Goal: Task Accomplishment & Management: Use online tool/utility

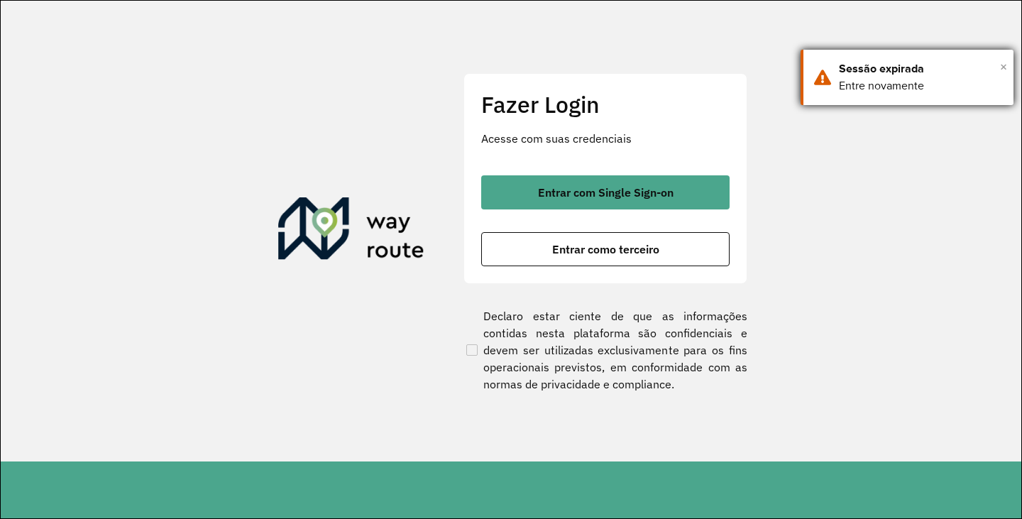
click at [1002, 65] on span "×" at bounding box center [1003, 66] width 7 height 21
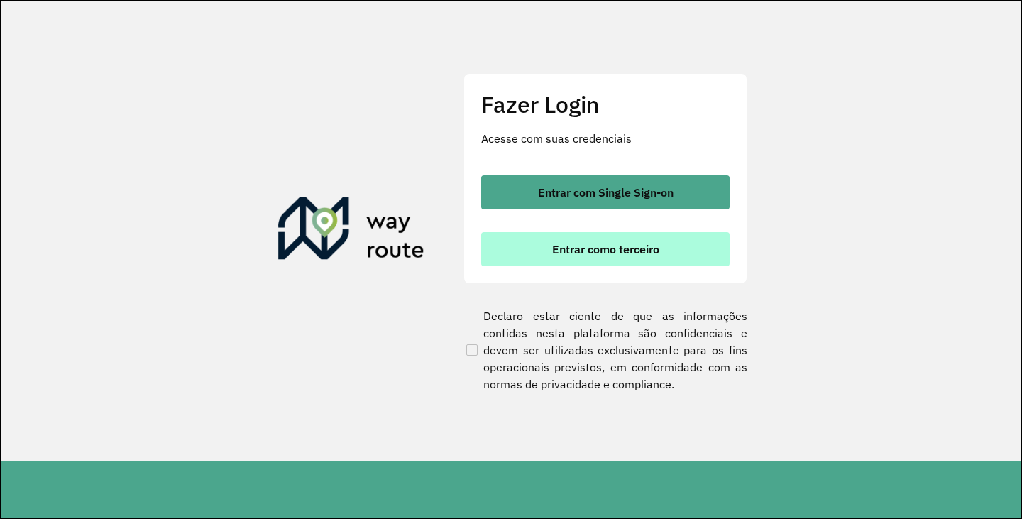
click at [593, 263] on button "Entrar como terceiro" at bounding box center [605, 249] width 248 height 34
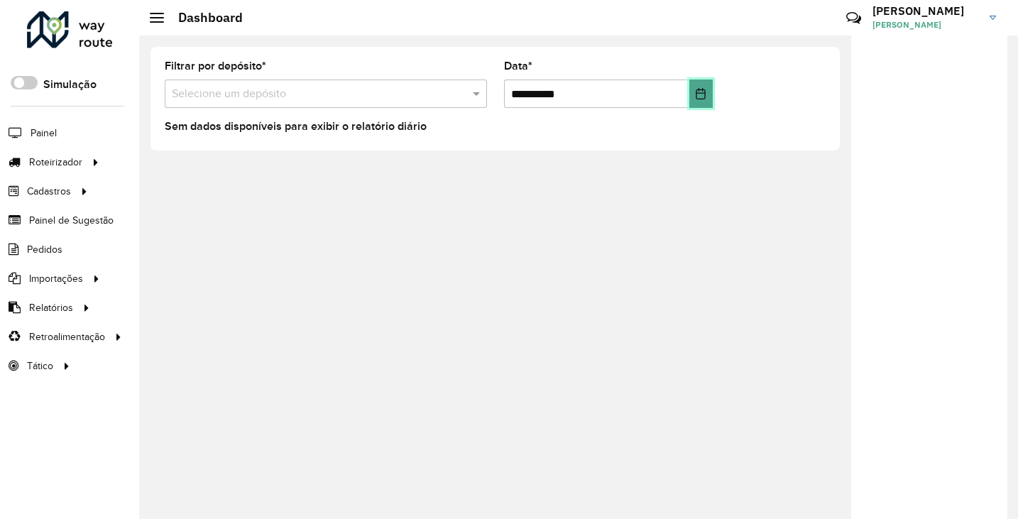
click at [710, 89] on button "Choose Date" at bounding box center [700, 93] width 23 height 28
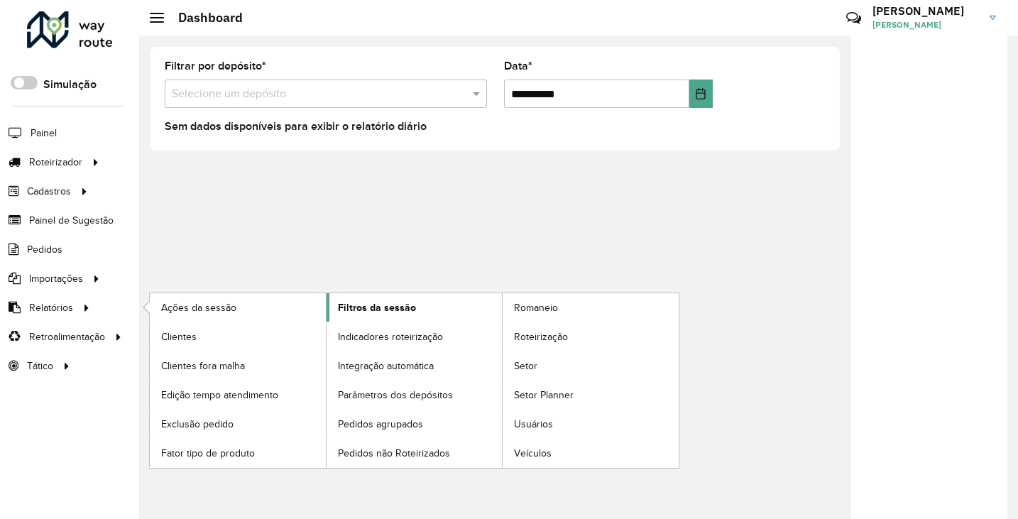
click at [383, 307] on span "Filtros da sessão" at bounding box center [377, 307] width 78 height 15
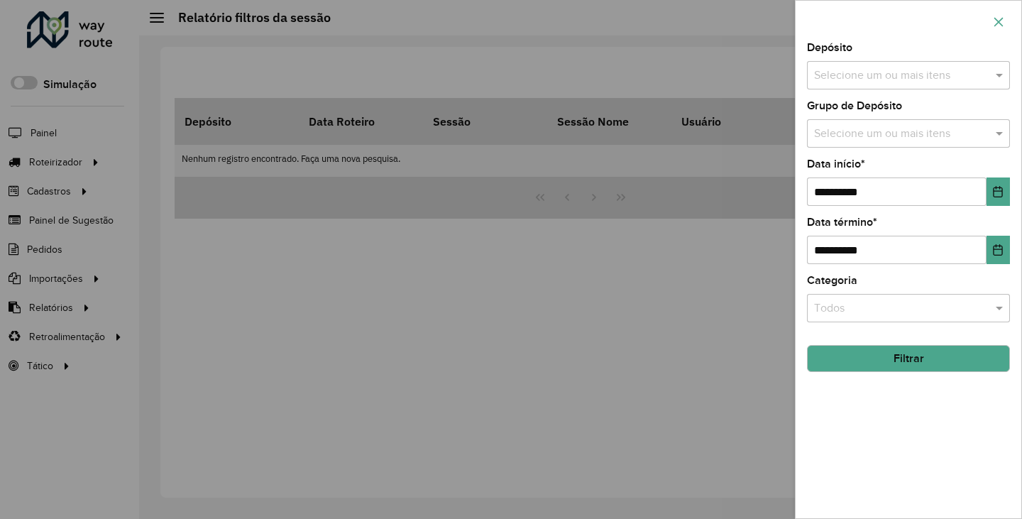
click at [999, 20] on icon "button" at bounding box center [998, 21] width 11 height 11
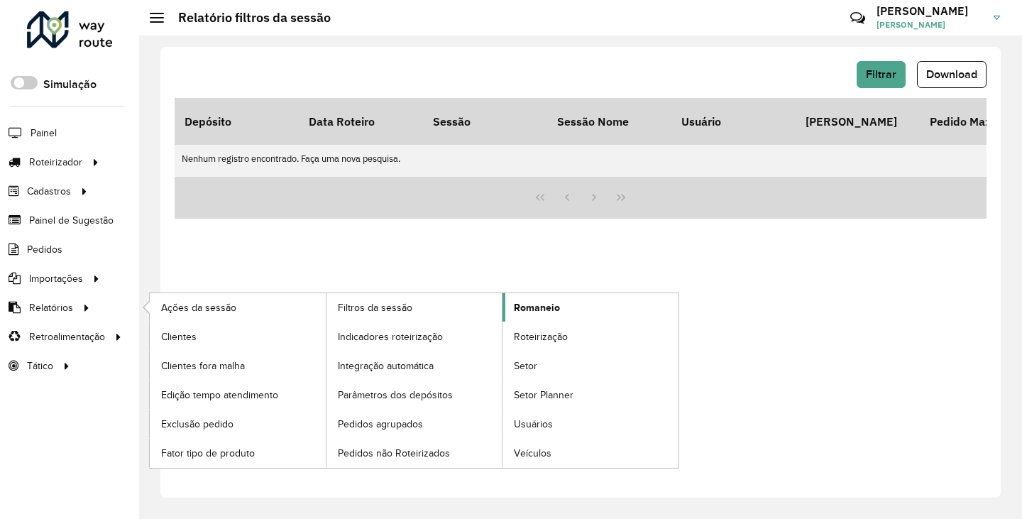
click at [533, 304] on span "Romaneio" at bounding box center [537, 307] width 46 height 15
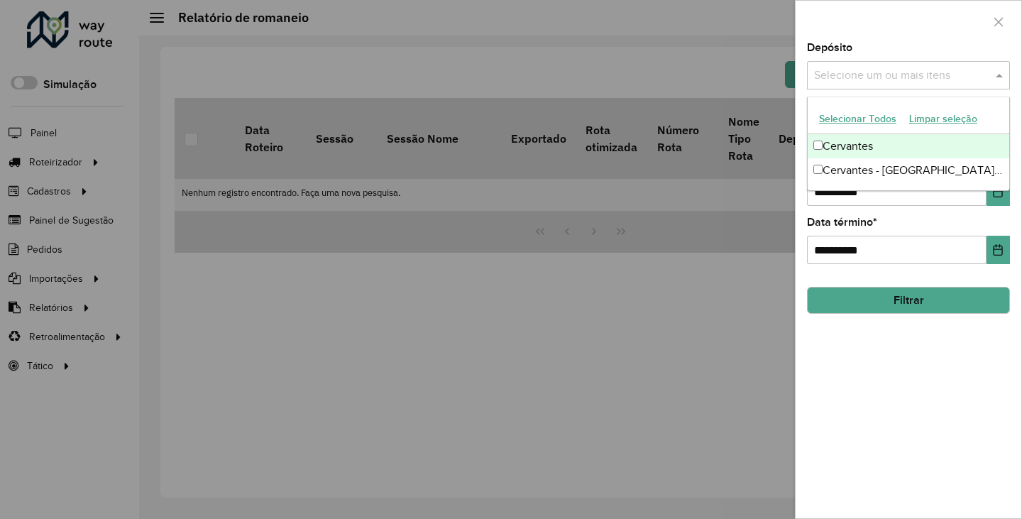
click at [934, 67] on input "text" at bounding box center [902, 75] width 182 height 17
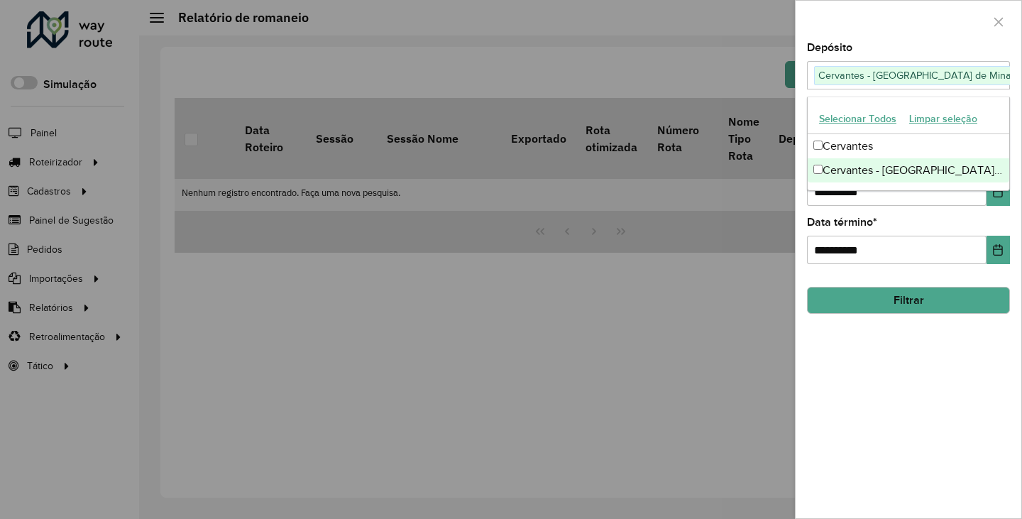
click at [662, 361] on div at bounding box center [511, 259] width 1022 height 519
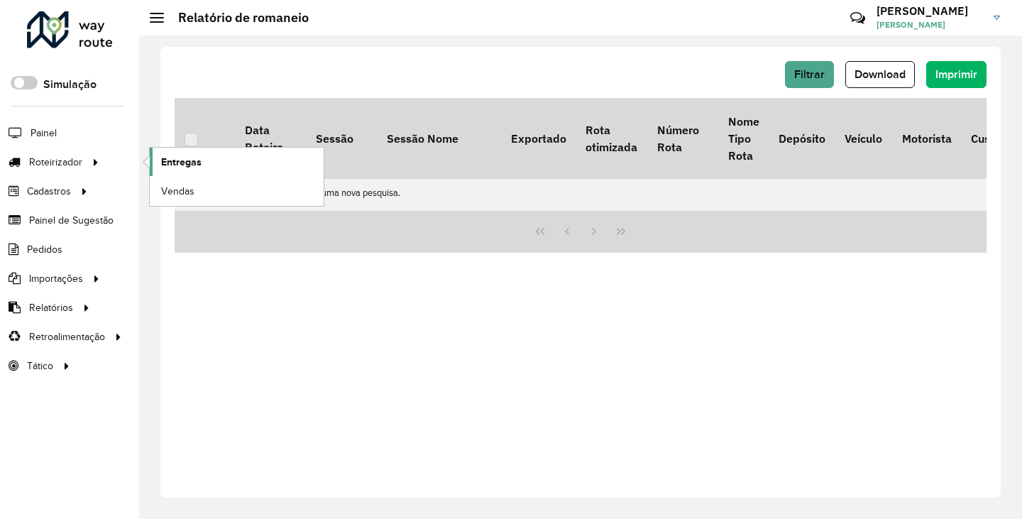
click at [194, 161] on span "Entregas" at bounding box center [181, 162] width 40 height 15
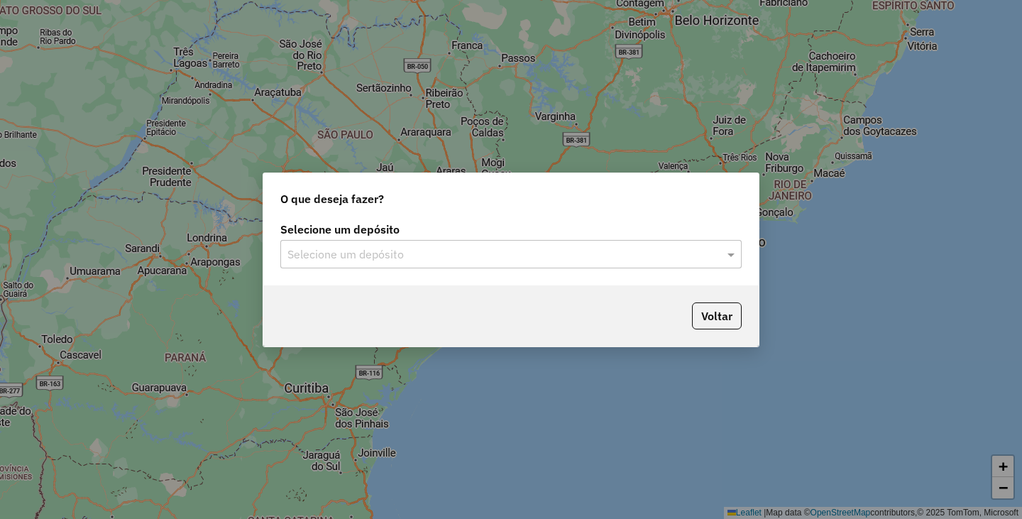
click at [407, 258] on input "text" at bounding box center [496, 254] width 419 height 17
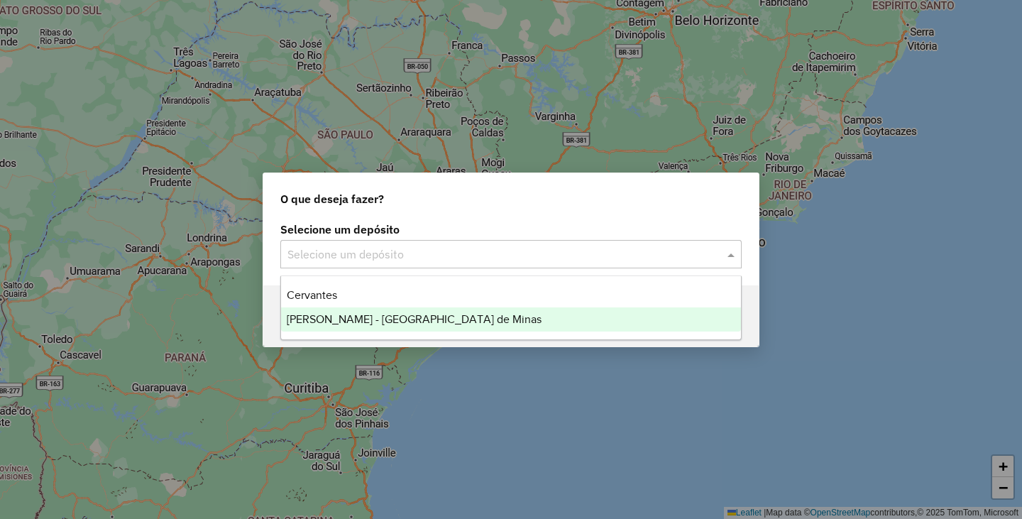
click at [365, 318] on span "Cervantes - [GEOGRAPHIC_DATA] de Minas" at bounding box center [414, 319] width 255 height 12
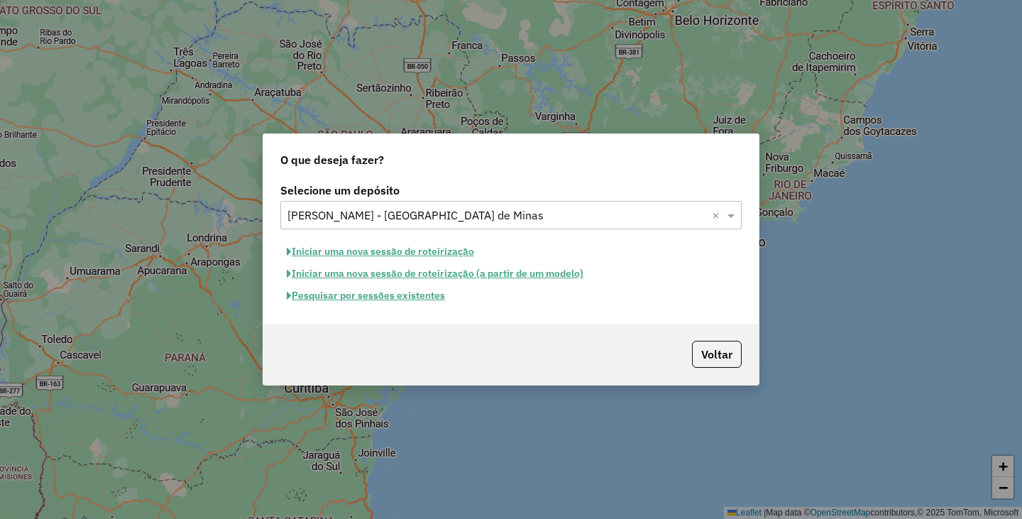
click at [363, 298] on button "Pesquisar por sessões existentes" at bounding box center [365, 296] width 171 height 22
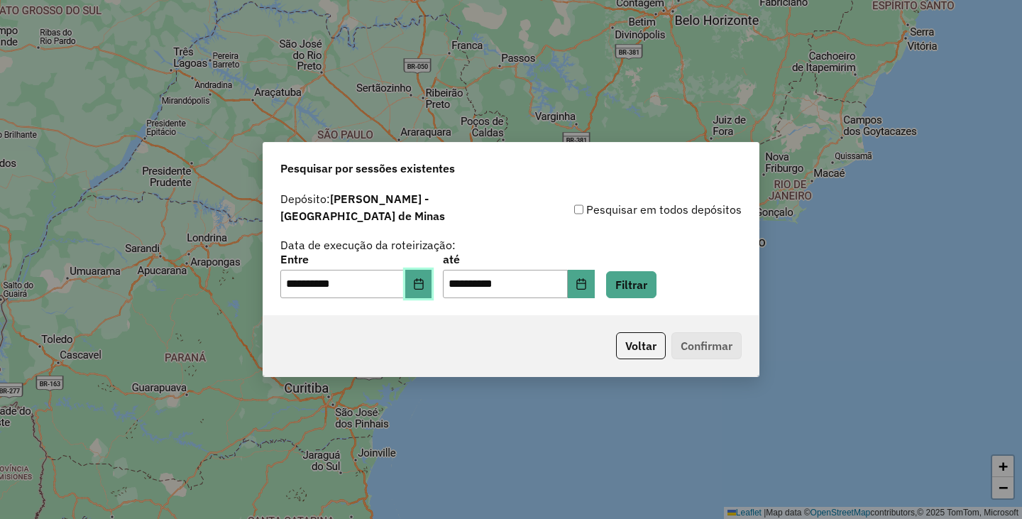
click at [424, 280] on icon "Choose Date" at bounding box center [418, 283] width 11 height 11
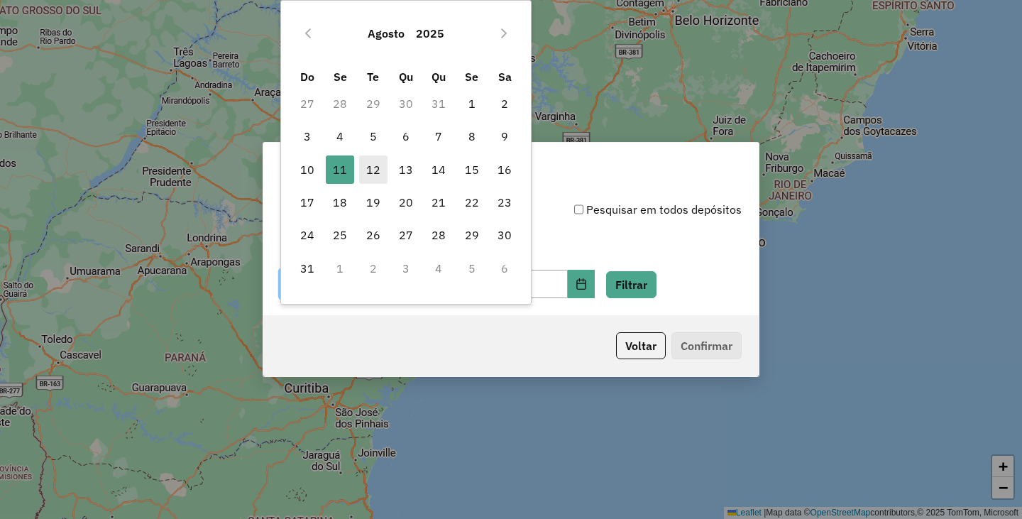
click at [371, 165] on span "12" at bounding box center [373, 169] width 28 height 28
type input "**********"
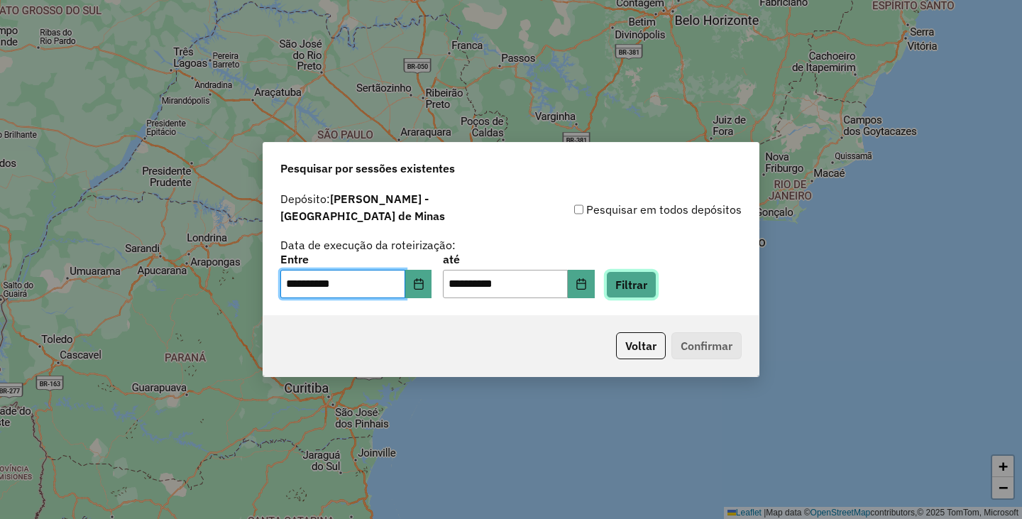
click at [650, 282] on button "Filtrar" at bounding box center [631, 284] width 50 height 27
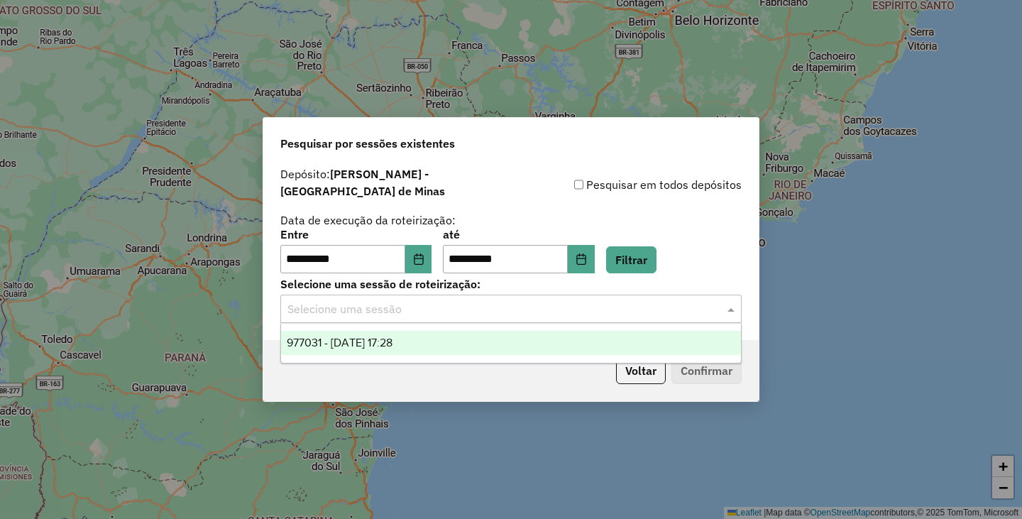
drag, startPoint x: 433, startPoint y: 312, endPoint x: 420, endPoint y: 314, distance: 13.1
click at [432, 312] on div "Selecione uma sessão" at bounding box center [510, 309] width 461 height 28
click at [404, 334] on div "977031 - 12/08/2025 17:28" at bounding box center [511, 343] width 460 height 24
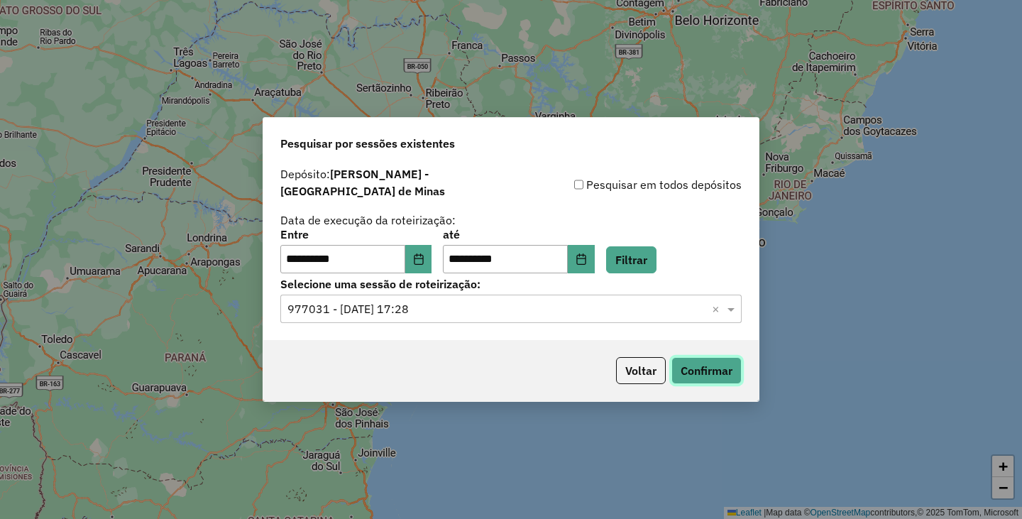
click at [702, 363] on button "Confirmar" at bounding box center [706, 370] width 70 height 27
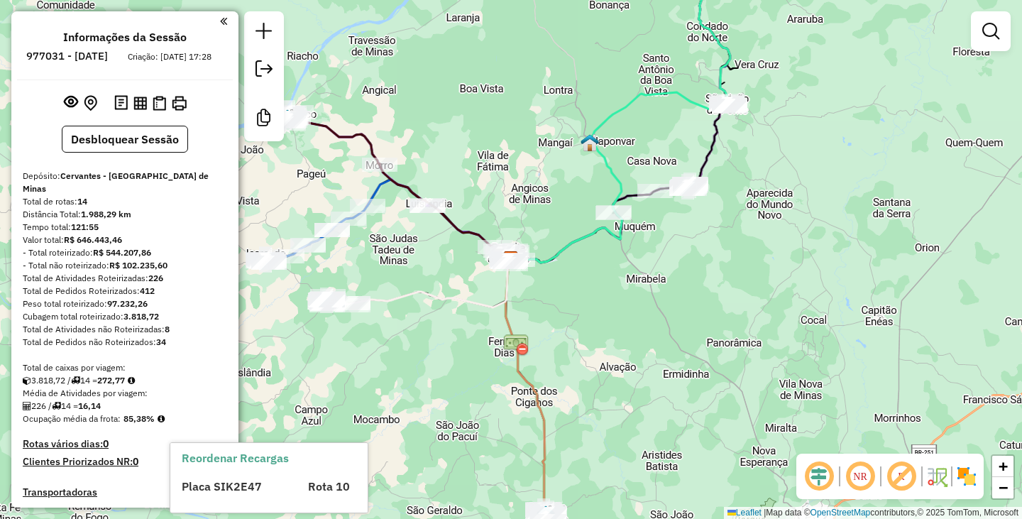
click at [263, 67] on em at bounding box center [264, 68] width 17 height 17
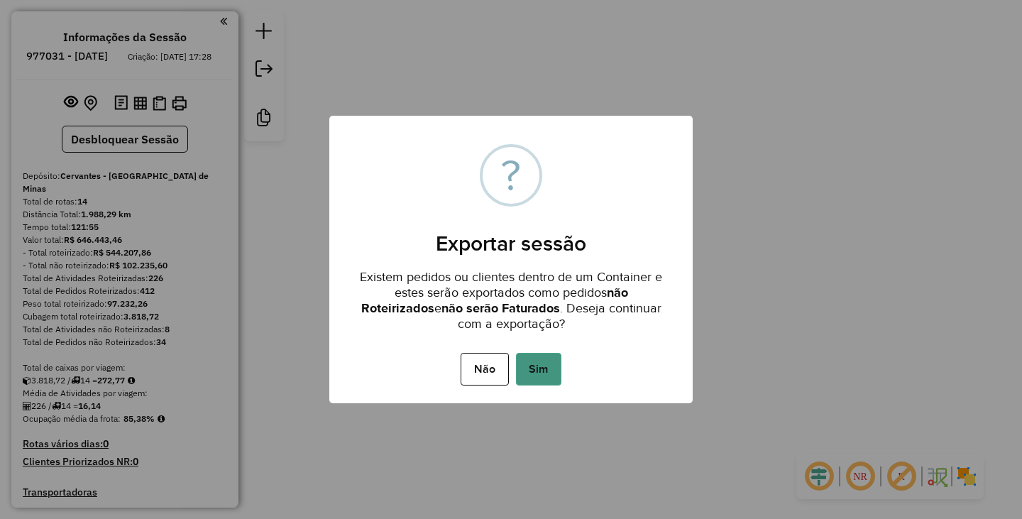
click at [542, 371] on button "Sim" at bounding box center [538, 369] width 45 height 33
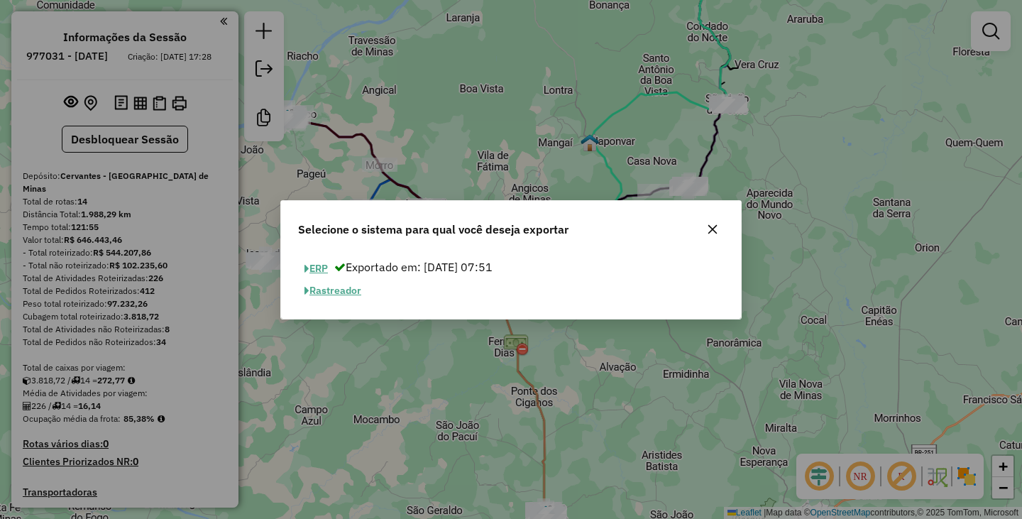
click at [319, 268] on button "ERP" at bounding box center [316, 269] width 36 height 22
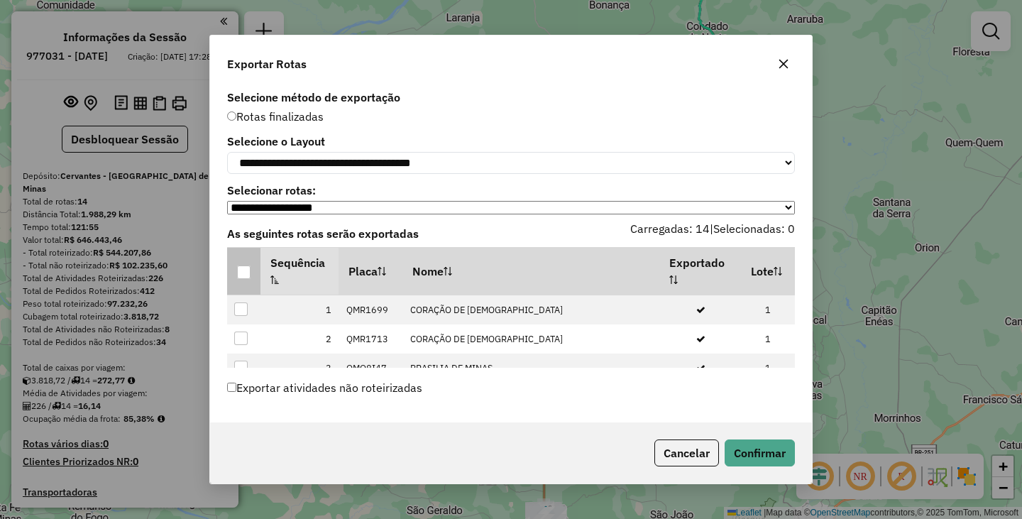
click at [241, 278] on div at bounding box center [243, 271] width 13 height 13
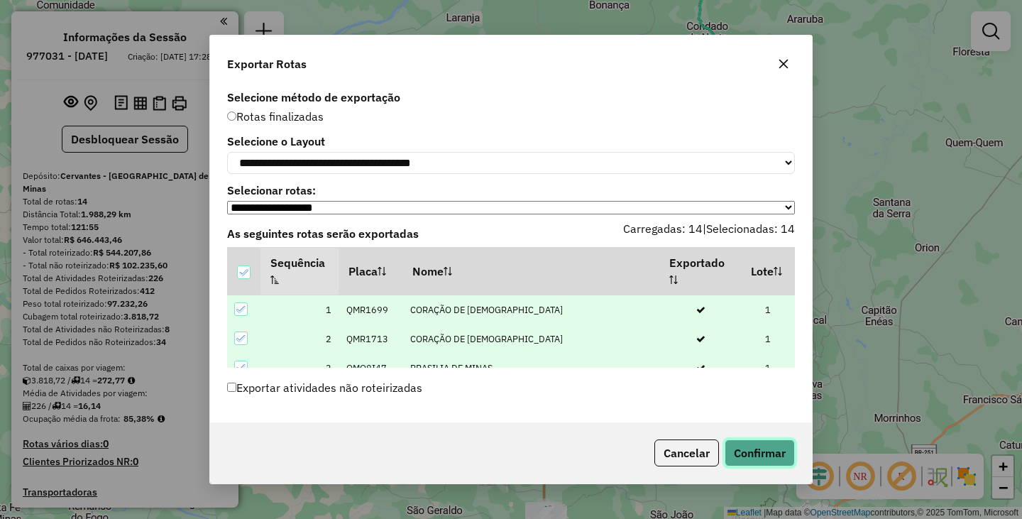
click at [753, 456] on button "Confirmar" at bounding box center [760, 452] width 70 height 27
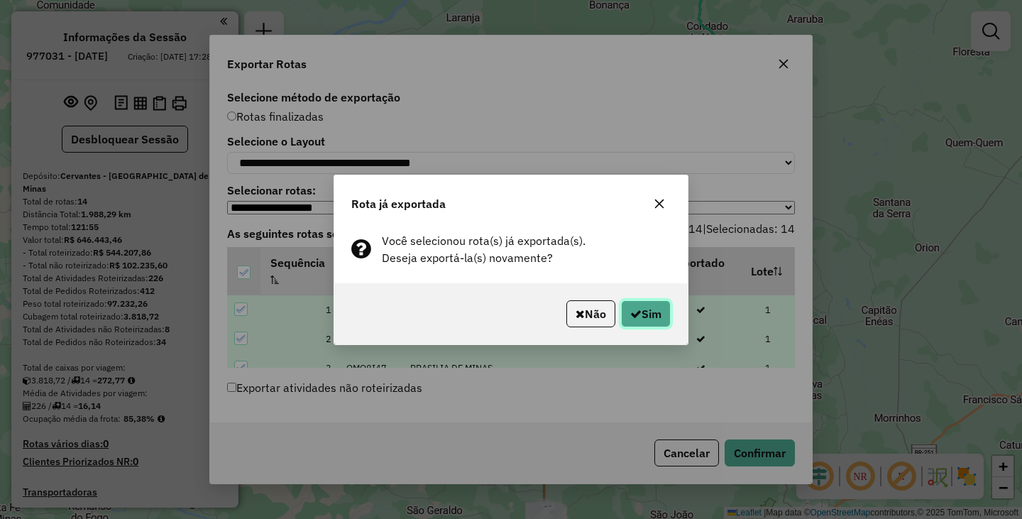
click at [645, 312] on button "Sim" at bounding box center [646, 313] width 50 height 27
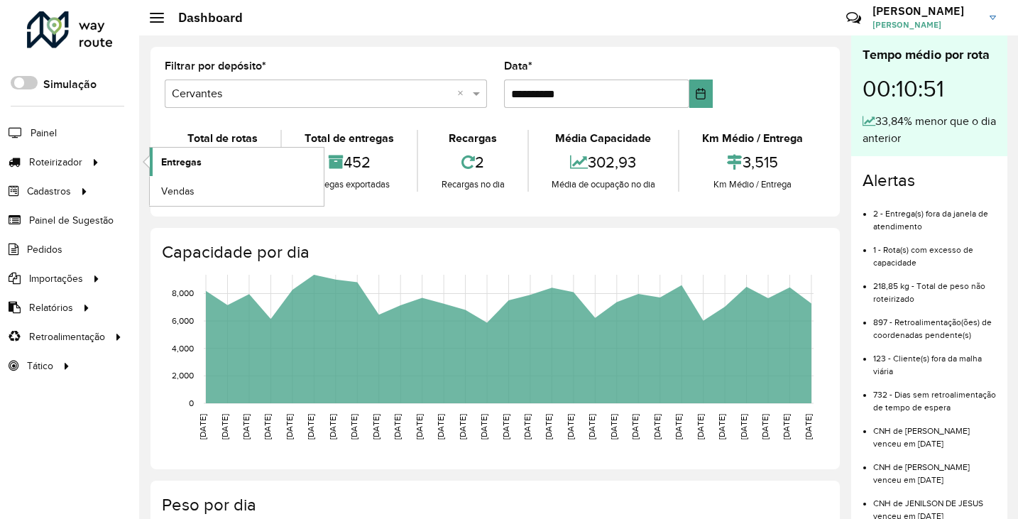
click at [179, 159] on span "Entregas" at bounding box center [181, 162] width 40 height 15
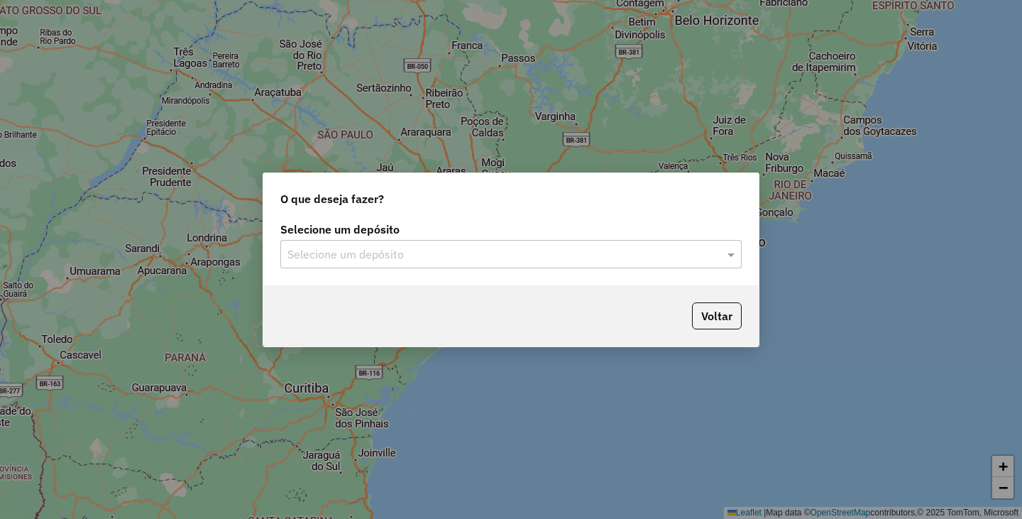
click at [383, 254] on input "text" at bounding box center [496, 254] width 419 height 17
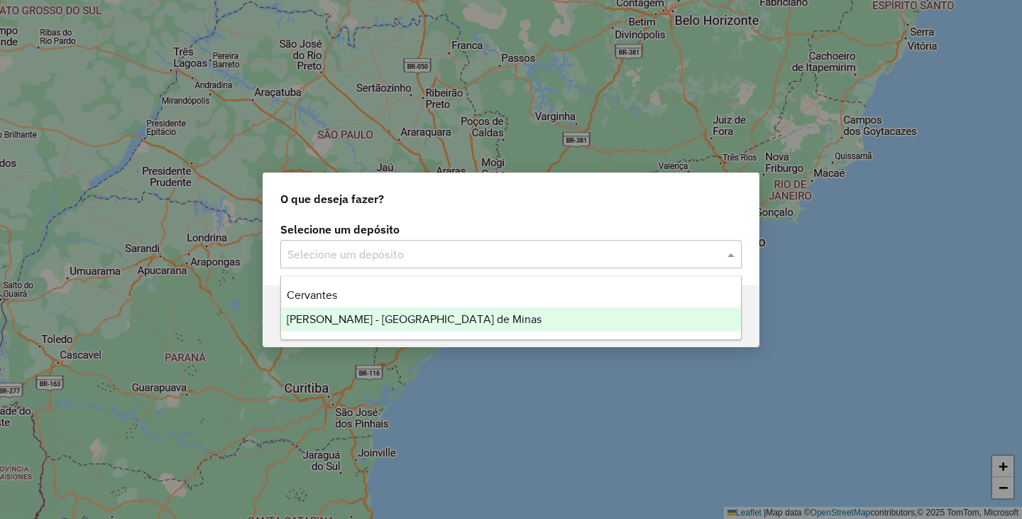
click at [368, 317] on span "[PERSON_NAME] - [GEOGRAPHIC_DATA] de Minas" at bounding box center [414, 319] width 255 height 12
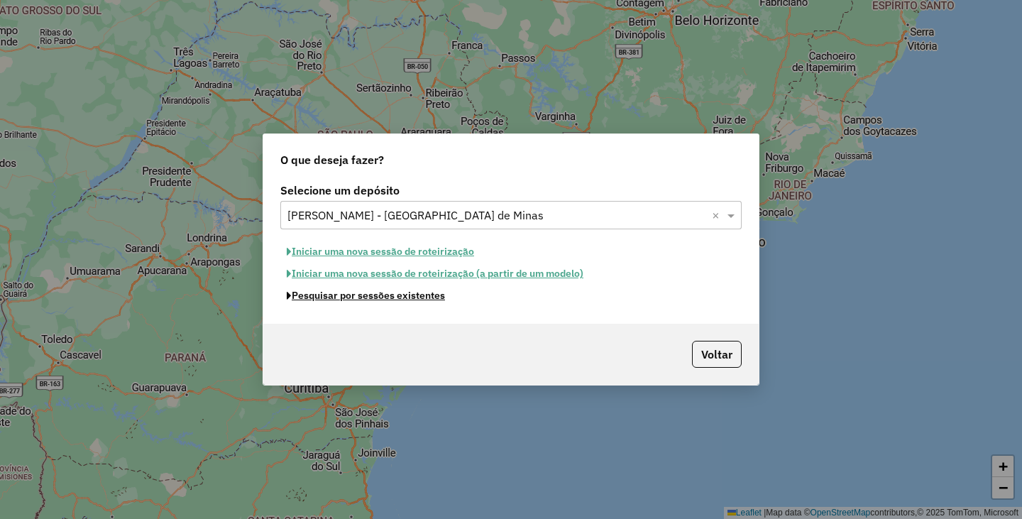
click at [362, 298] on button "Pesquisar por sessões existentes" at bounding box center [365, 296] width 171 height 22
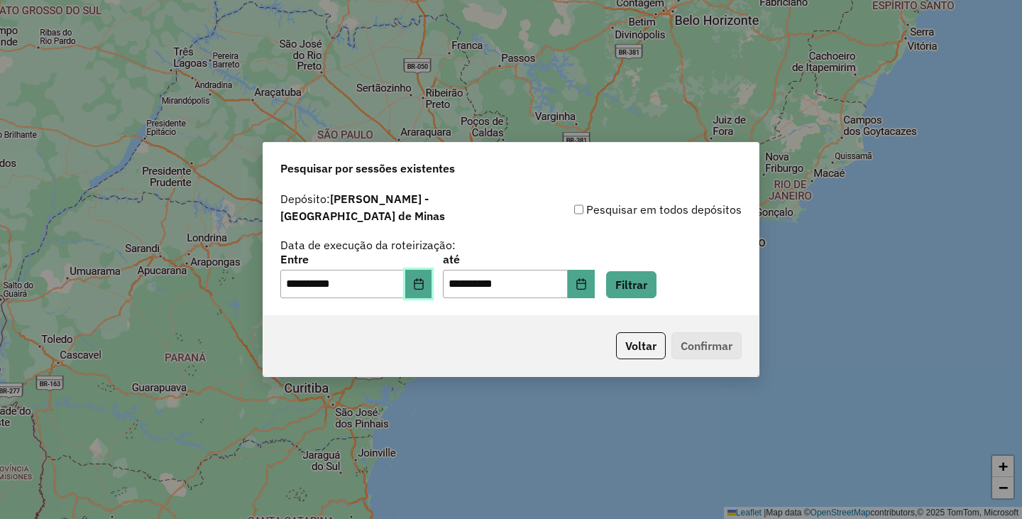
click at [424, 286] on button "Choose Date" at bounding box center [418, 284] width 27 height 28
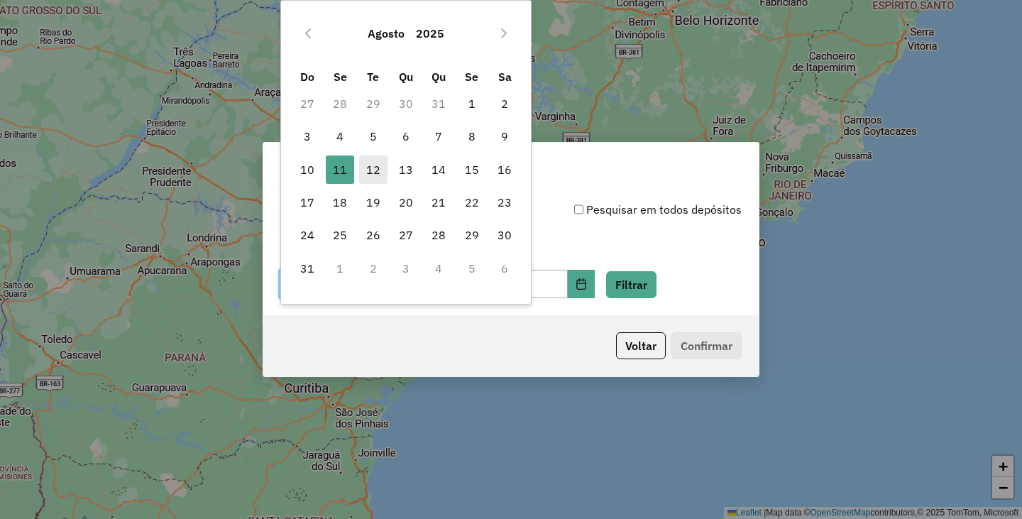
click at [375, 170] on span "12" at bounding box center [373, 169] width 28 height 28
type input "**********"
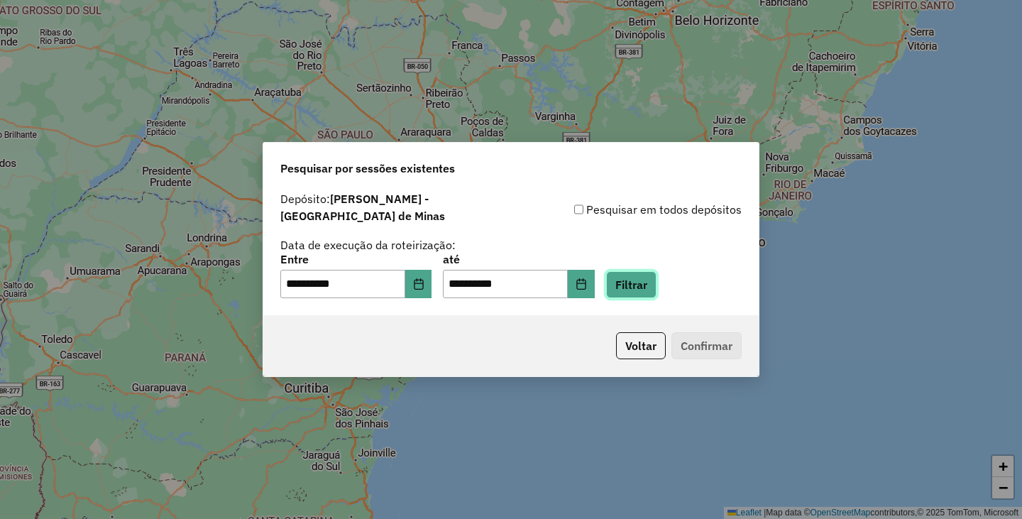
drag, startPoint x: 648, startPoint y: 268, endPoint x: 651, endPoint y: 309, distance: 42.0
click at [647, 271] on button "Filtrar" at bounding box center [631, 284] width 50 height 27
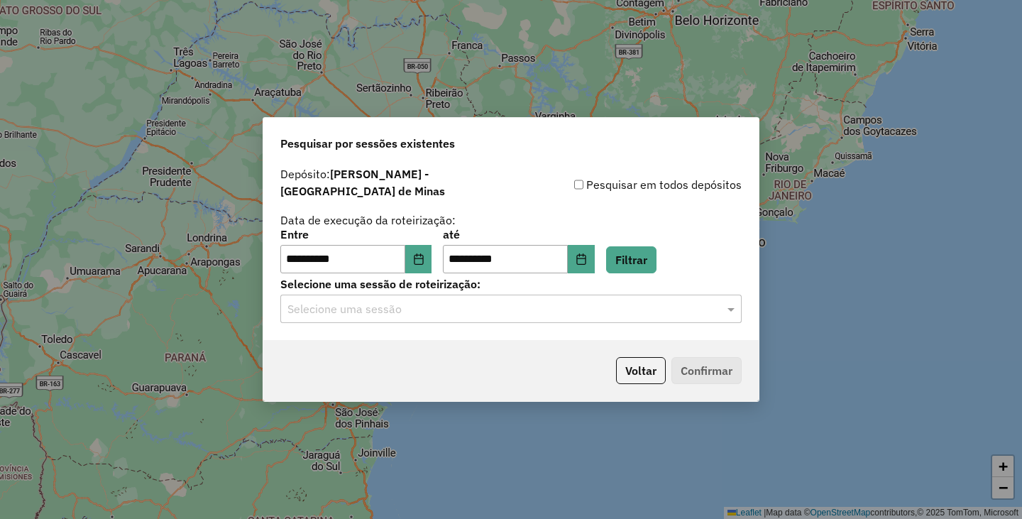
click at [347, 301] on input "text" at bounding box center [496, 309] width 419 height 17
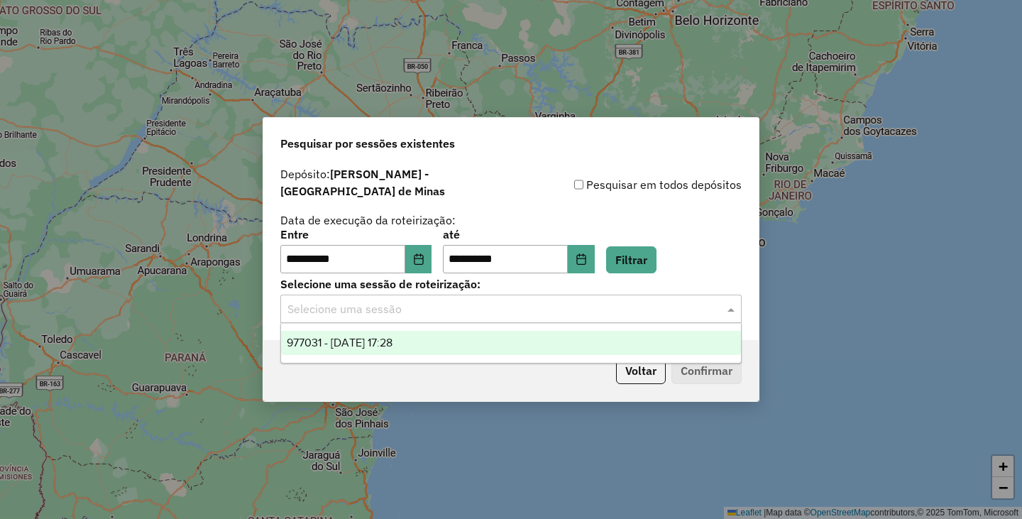
click at [341, 344] on span "977031 - 12/08/2025 17:28" at bounding box center [340, 342] width 106 height 12
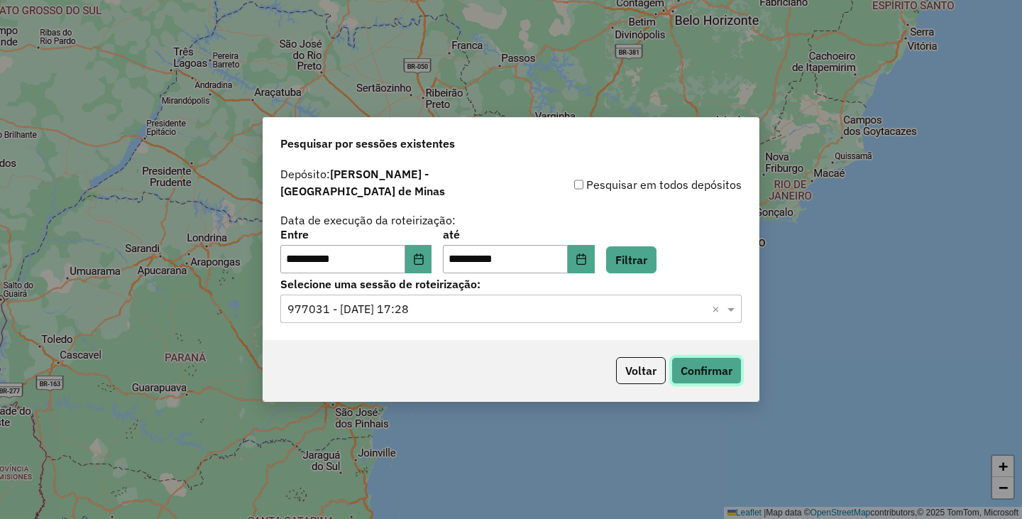
click at [704, 373] on button "Confirmar" at bounding box center [706, 370] width 70 height 27
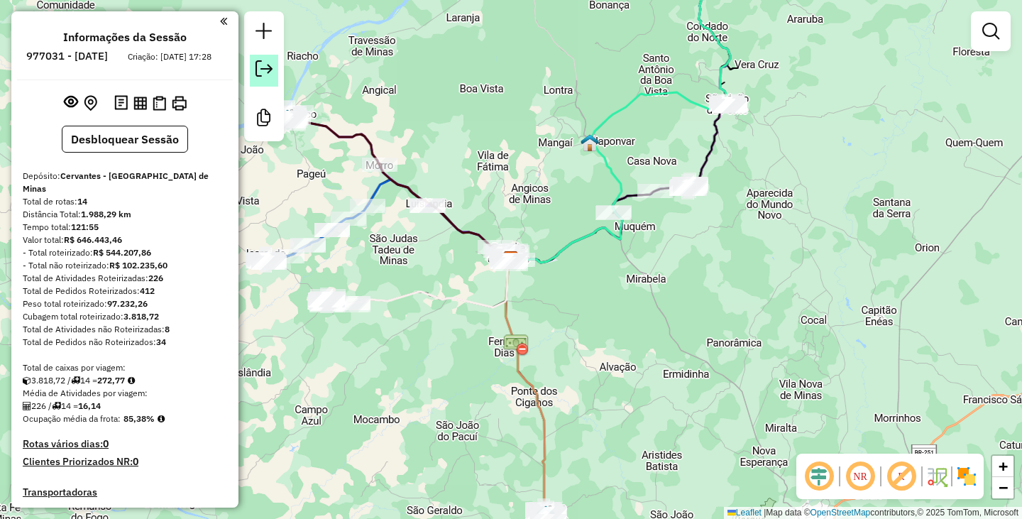
click at [258, 68] on em at bounding box center [264, 68] width 17 height 17
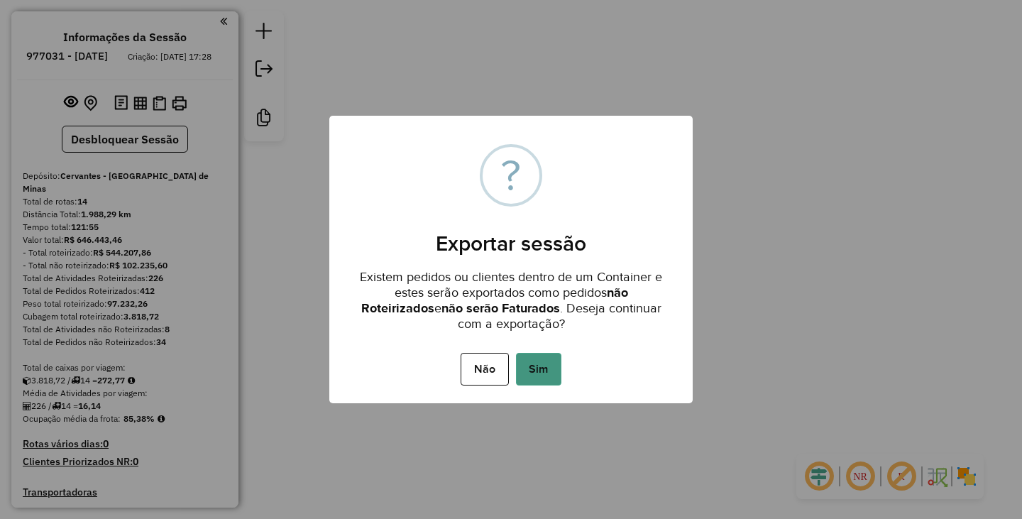
click at [534, 373] on button "Sim" at bounding box center [538, 369] width 45 height 33
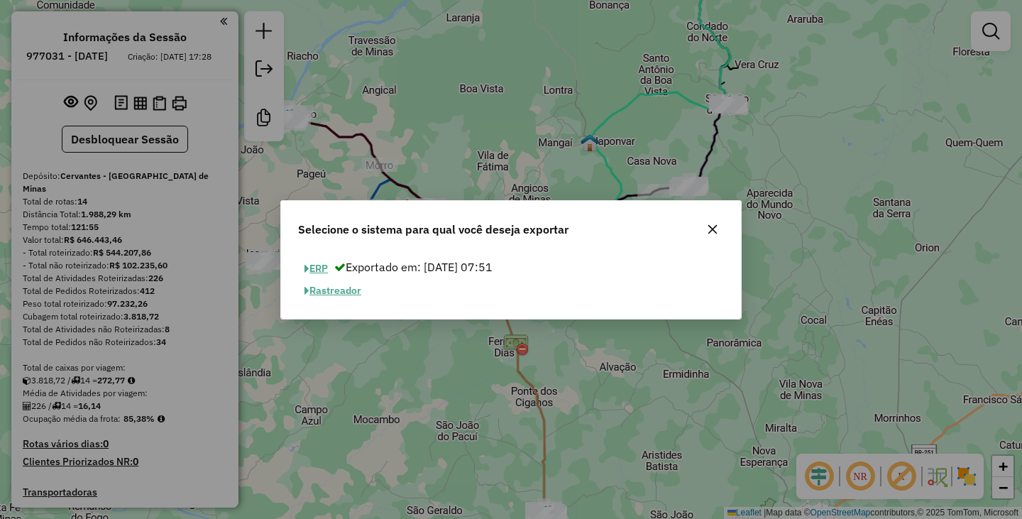
click at [320, 264] on button "ERP" at bounding box center [316, 269] width 36 height 22
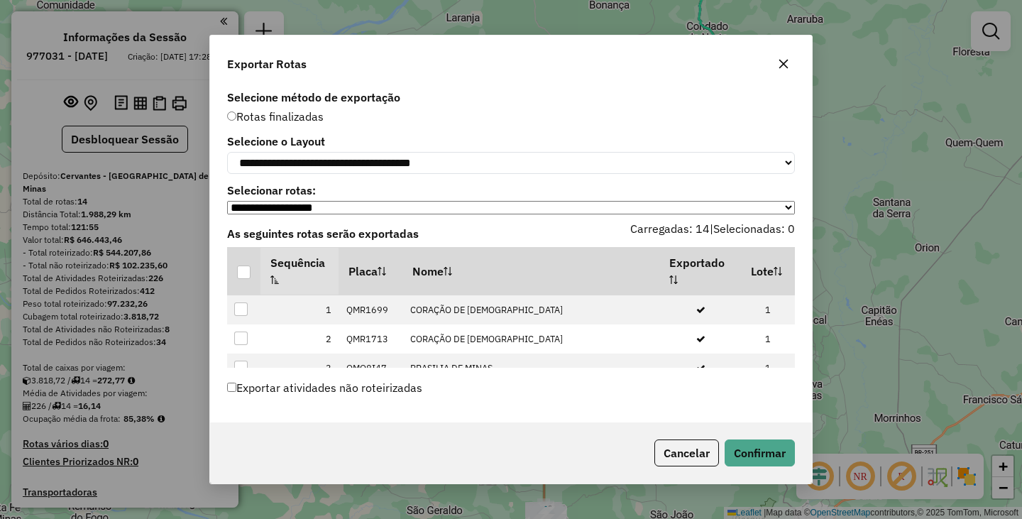
drag, startPoint x: 226, startPoint y: 236, endPoint x: 457, endPoint y: 393, distance: 279.5
click at [457, 393] on div "**********" at bounding box center [511, 255] width 602 height 336
copy div "As seguintes rotas serão exportadas Carregadas: 14 | Selecionadas: 0 Sequência …"
click at [783, 62] on icon "button" at bounding box center [783, 63] width 11 height 11
